Goal: Navigation & Orientation: Find specific page/section

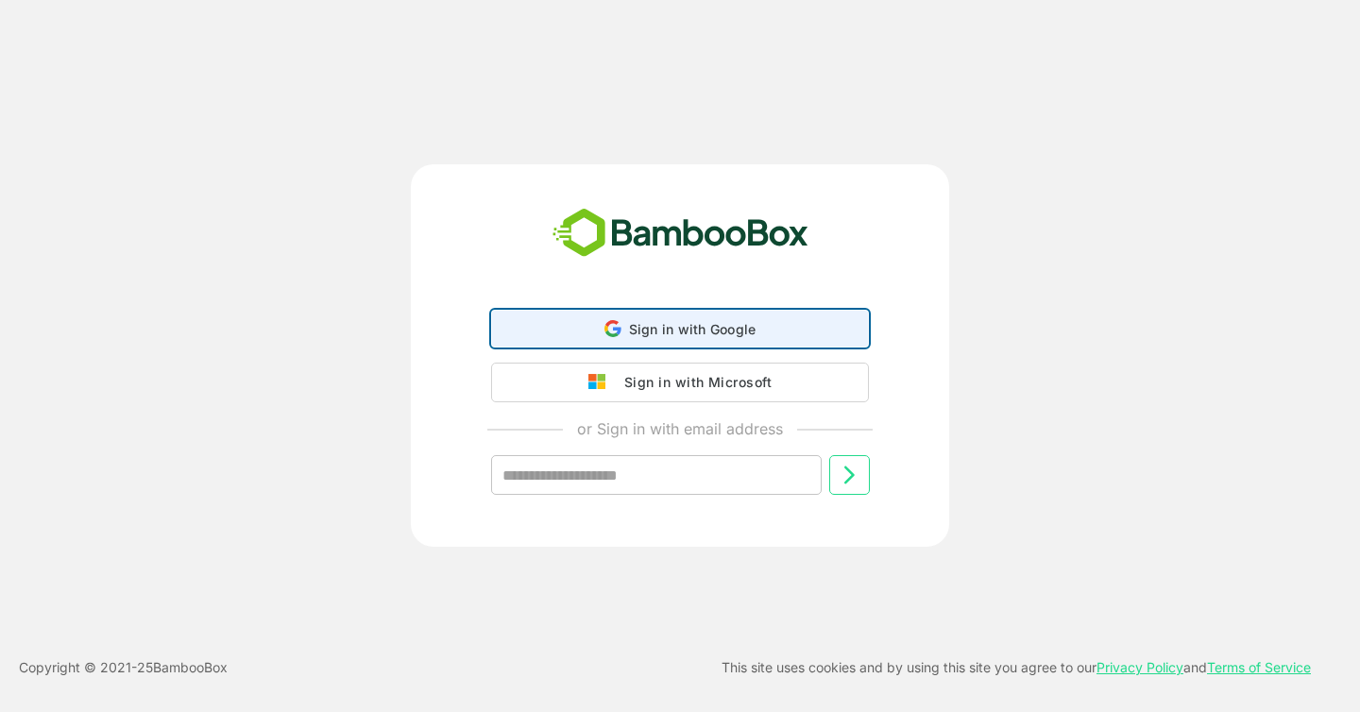
click at [735, 332] on span "Sign in with Google" at bounding box center [693, 329] width 128 height 16
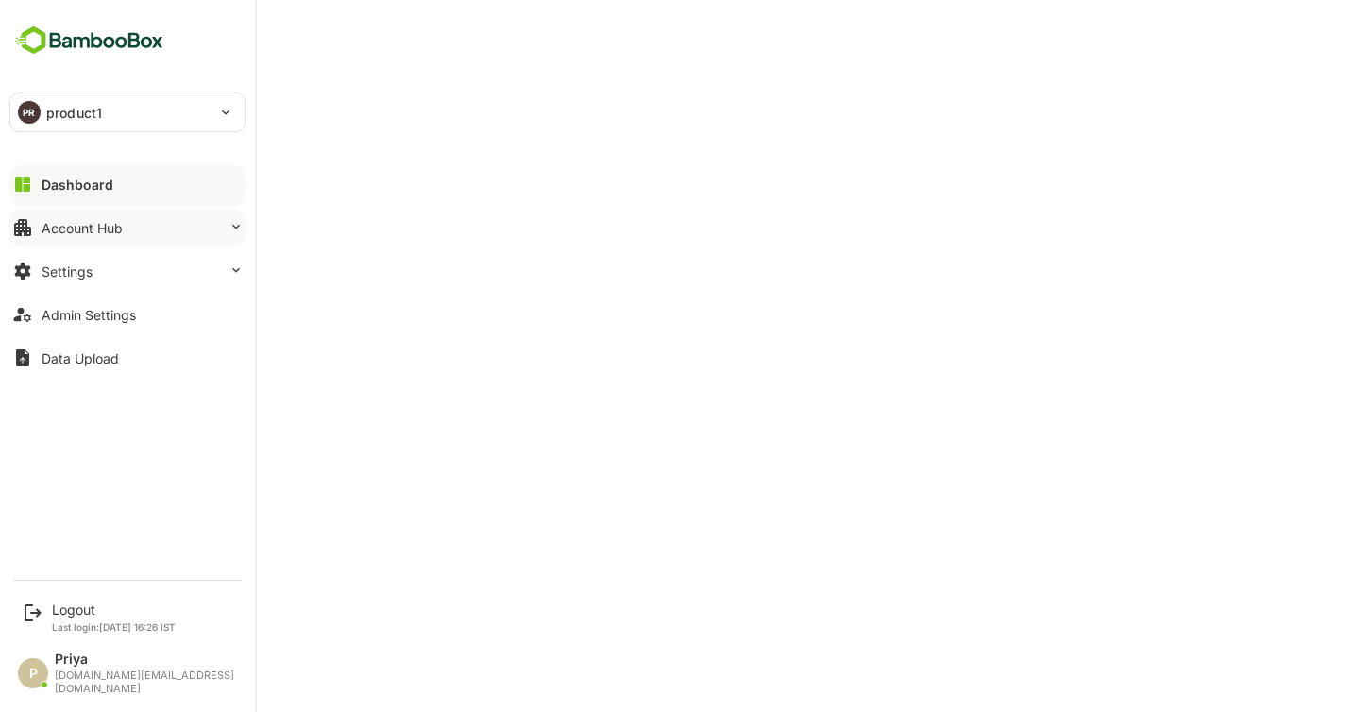
click at [236, 222] on icon at bounding box center [236, 226] width 15 height 15
click at [74, 192] on div "Dashboard" at bounding box center [78, 185] width 72 height 16
click at [69, 231] on div "Account Hub" at bounding box center [82, 228] width 81 height 16
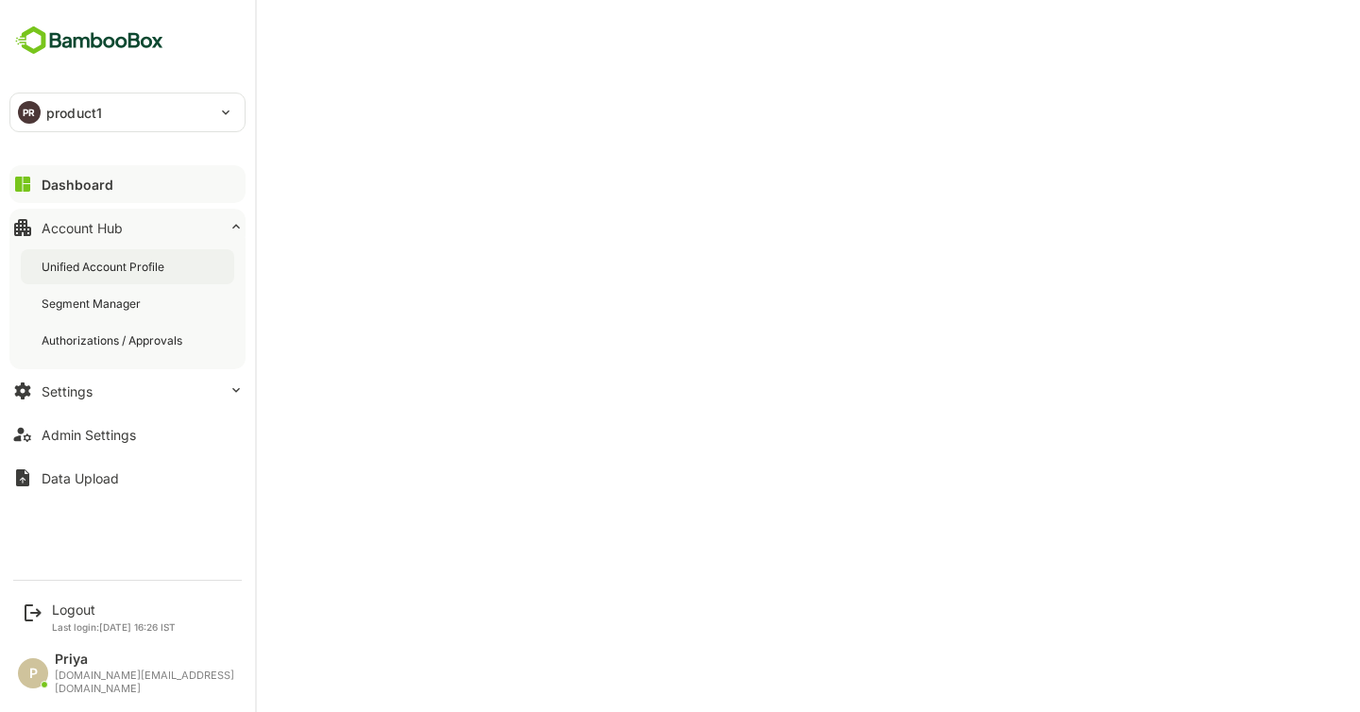
click at [88, 274] on div "Unified Account Profile" at bounding box center [105, 267] width 127 height 16
click at [61, 398] on div "Settings" at bounding box center [67, 392] width 51 height 16
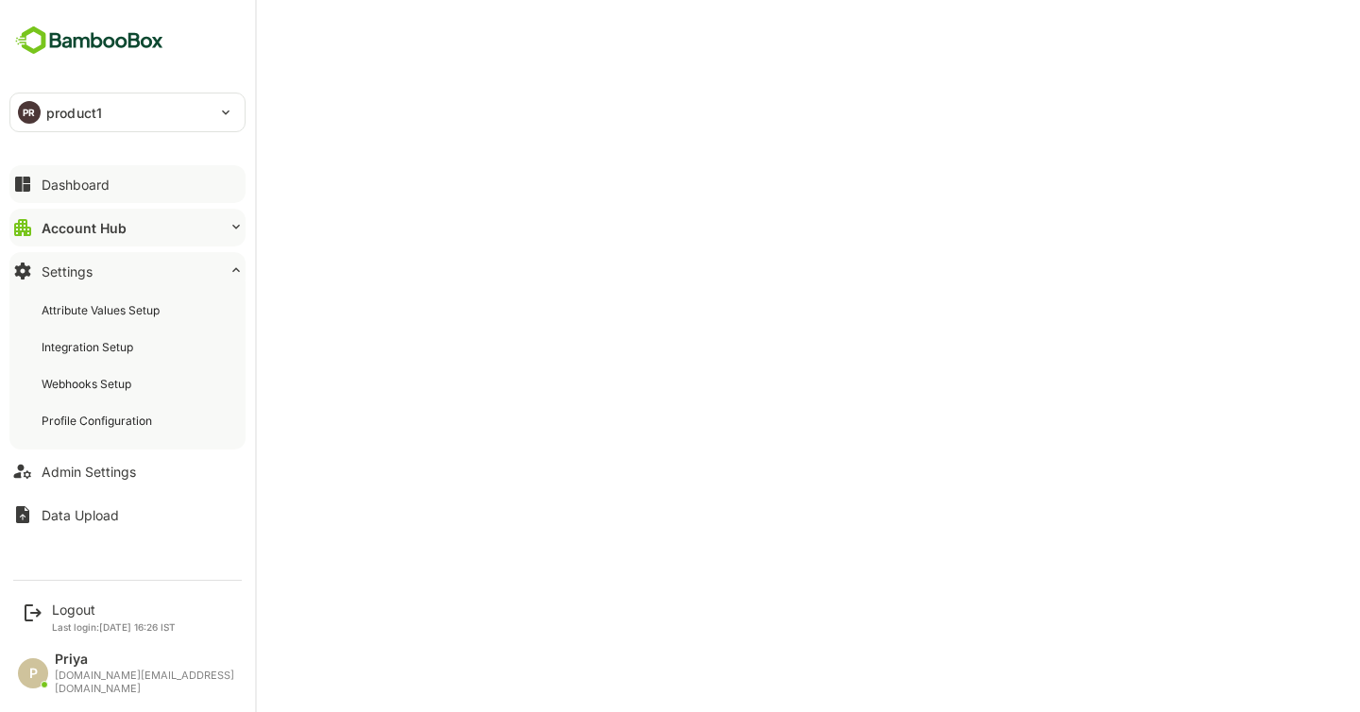
click at [87, 227] on div "Account Hub" at bounding box center [84, 228] width 85 height 16
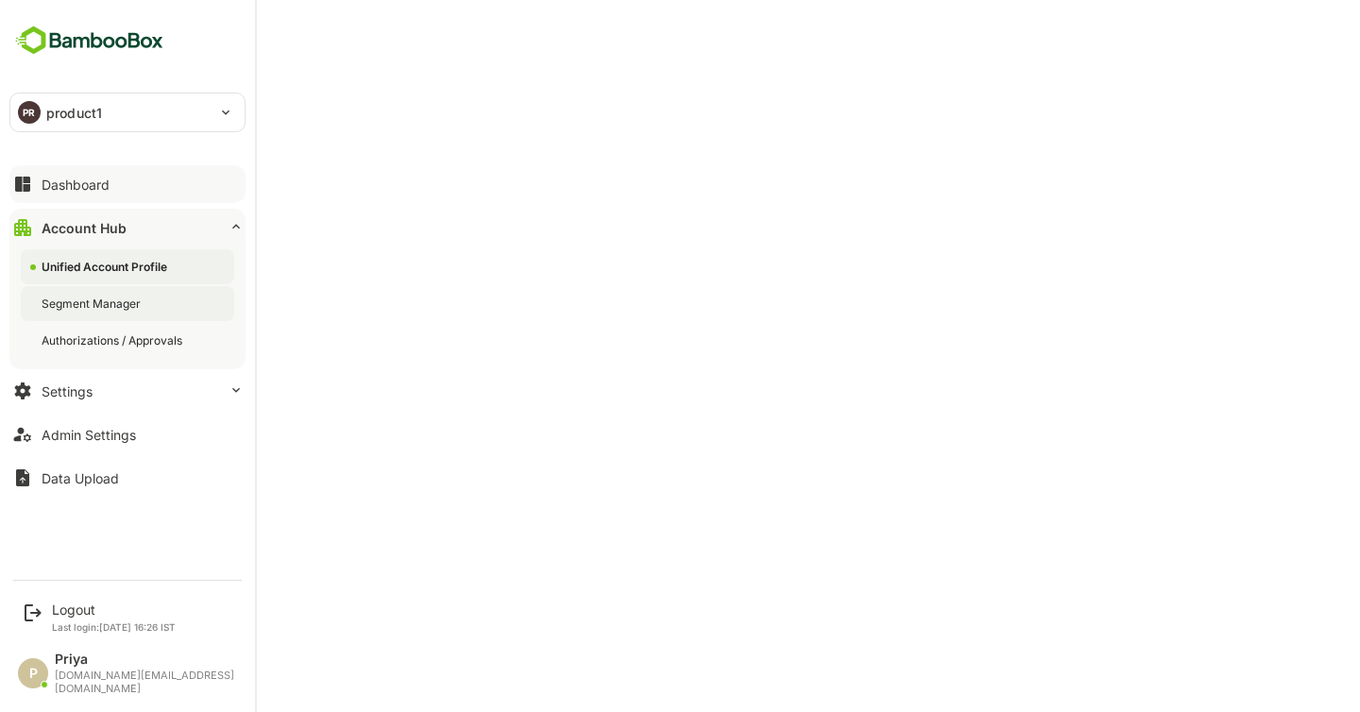
click at [78, 309] on div "Segment Manager" at bounding box center [93, 304] width 103 height 16
click at [83, 350] on div "Authorizations / Approvals" at bounding box center [127, 340] width 213 height 35
click at [72, 398] on div "Settings" at bounding box center [67, 392] width 51 height 16
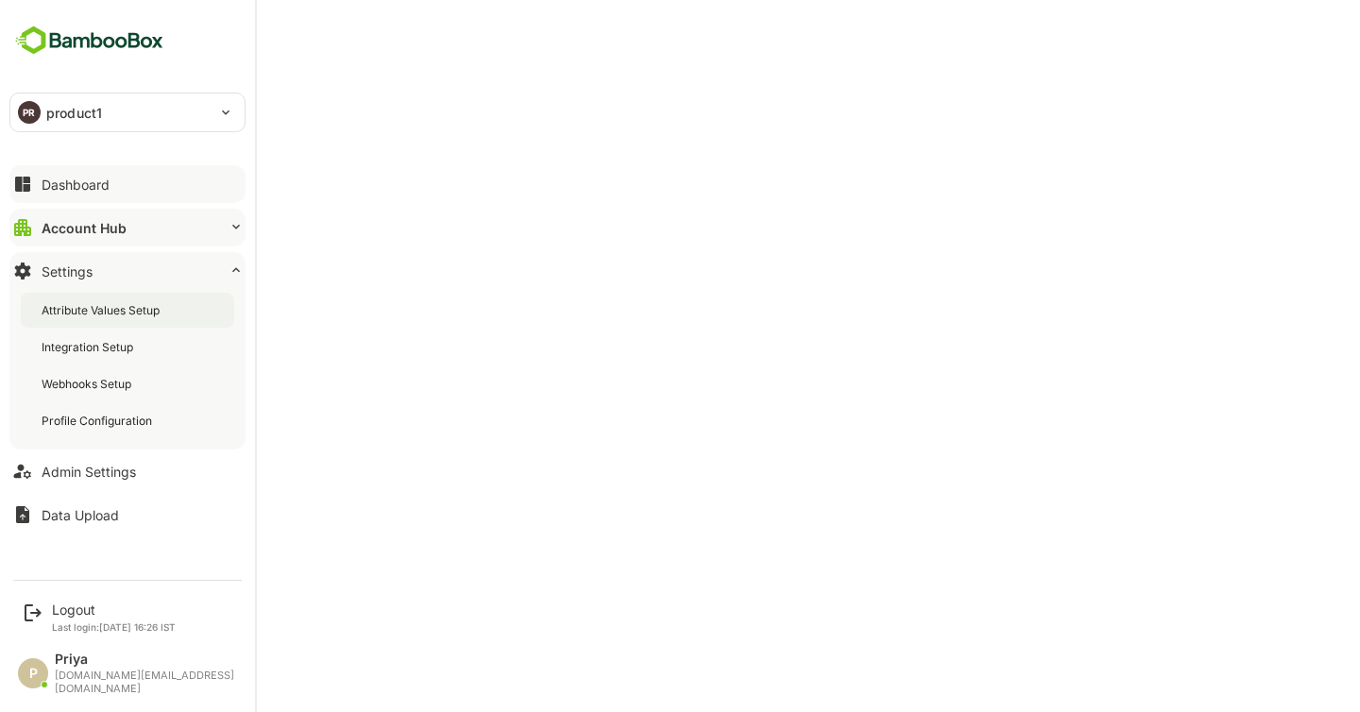
click at [93, 314] on div "Attribute Values Setup" at bounding box center [103, 310] width 122 height 16
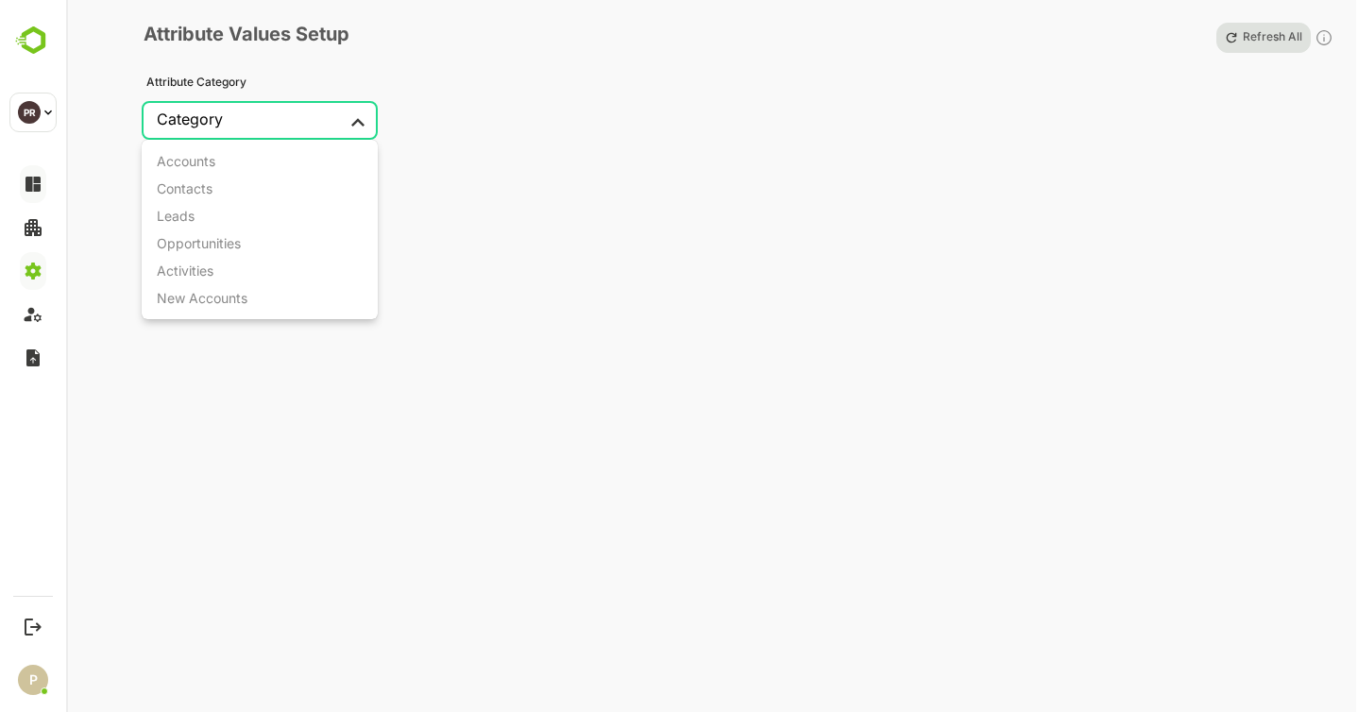
click at [331, 129] on body "PR product1 ******** PR Logout Last login: [DATE] 16:26 IST P Priya [DOMAIN_NAM…" at bounding box center [679, 356] width 1358 height 712
click at [552, 179] on div at bounding box center [680, 356] width 1360 height 712
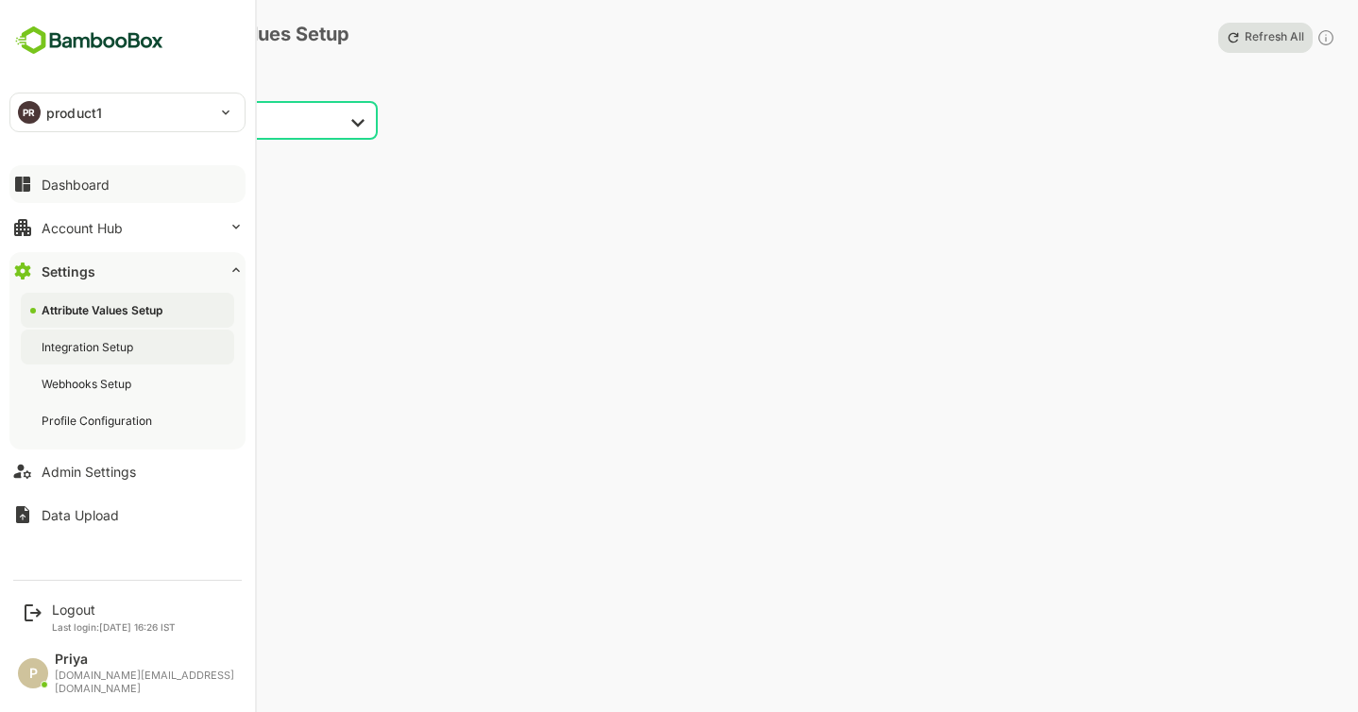
click at [99, 347] on div "Integration Setup" at bounding box center [89, 347] width 95 height 16
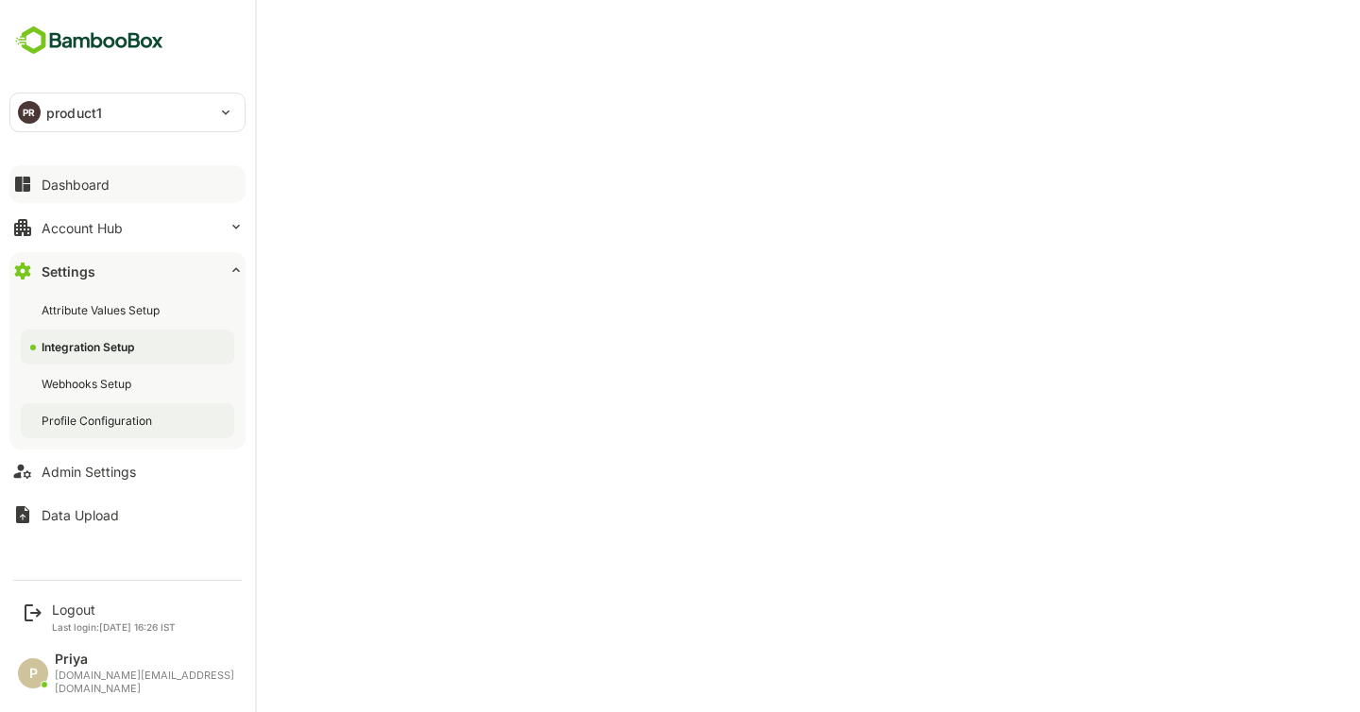
click at [101, 423] on div "Profile Configuration" at bounding box center [99, 421] width 114 height 16
